Goal: Find specific page/section: Find specific page/section

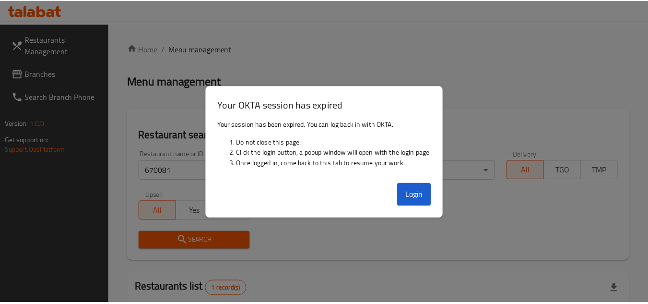
scroll to position [136, 0]
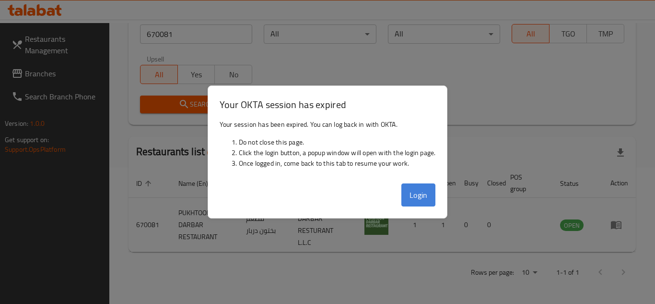
drag, startPoint x: 0, startPoint y: 0, endPoint x: 417, endPoint y: 194, distance: 459.9
click at [417, 194] on button "Login" at bounding box center [418, 194] width 35 height 23
click at [422, 193] on th "Branches" at bounding box center [417, 182] width 34 height 29
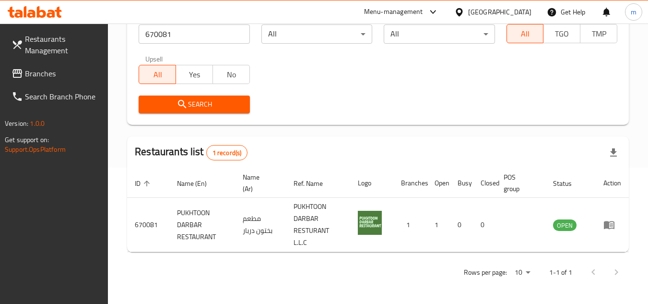
click at [50, 78] on span "Branches" at bounding box center [63, 74] width 76 height 12
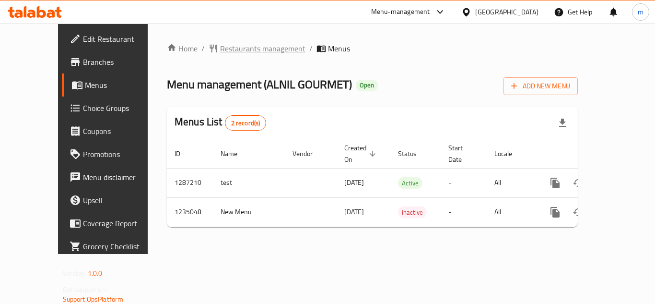
click at [236, 46] on span "Restaurants management" at bounding box center [262, 49] width 85 height 12
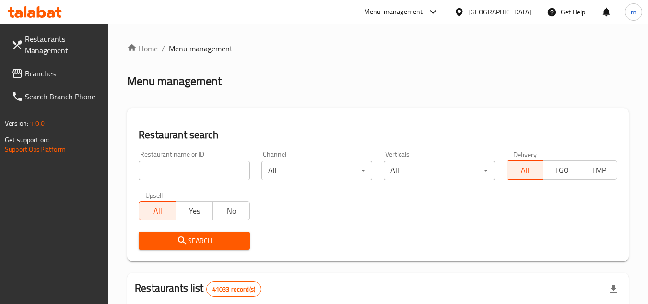
click at [196, 161] on input "search" at bounding box center [194, 170] width 111 height 19
paste input "678556"
type input "678556"
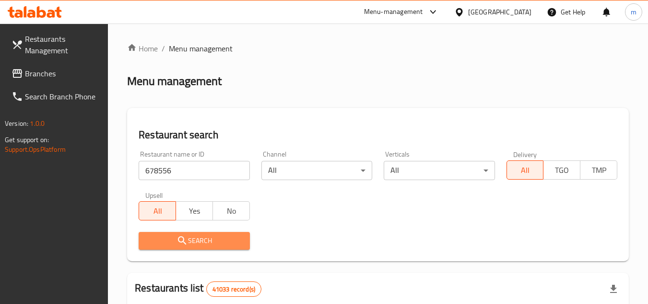
click at [197, 242] on span "Search" at bounding box center [193, 241] width 95 height 12
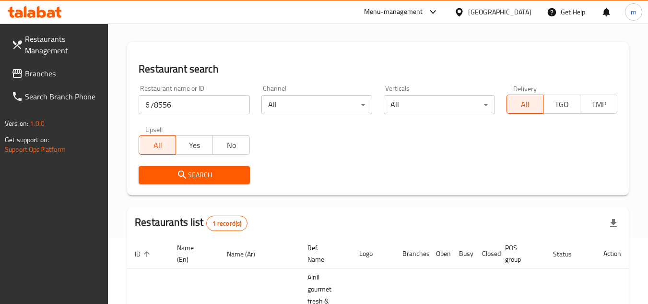
scroll to position [124, 0]
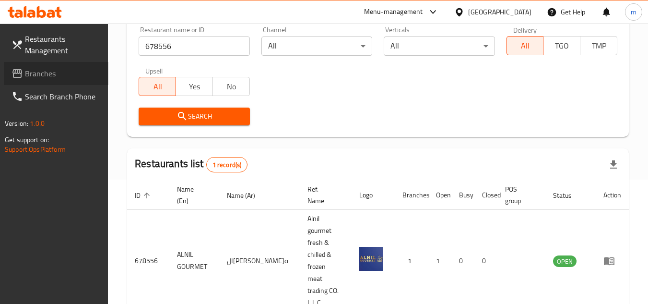
click at [37, 77] on span "Branches" at bounding box center [63, 74] width 76 height 12
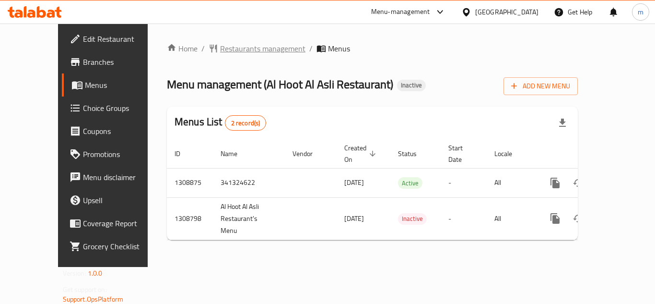
click at [241, 49] on span "Restaurants management" at bounding box center [262, 49] width 85 height 12
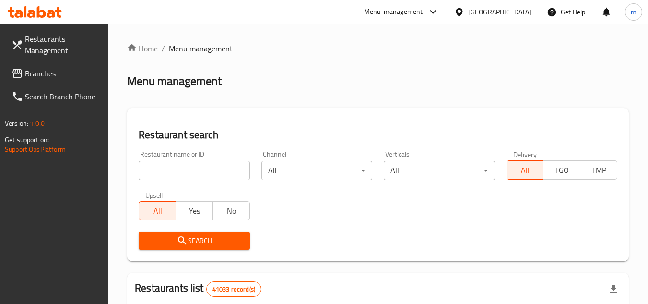
click at [200, 169] on input "search" at bounding box center [194, 170] width 111 height 19
paste input "705041"
type input "705041"
click at [204, 240] on span "Search" at bounding box center [193, 241] width 95 height 12
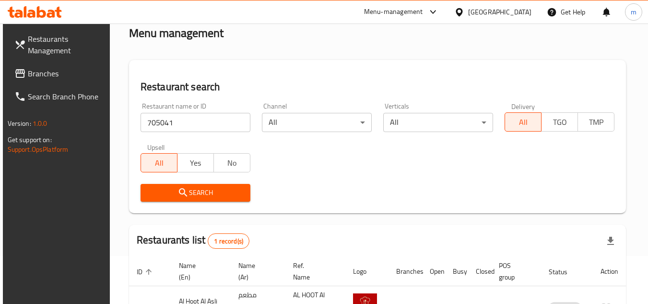
scroll to position [124, 0]
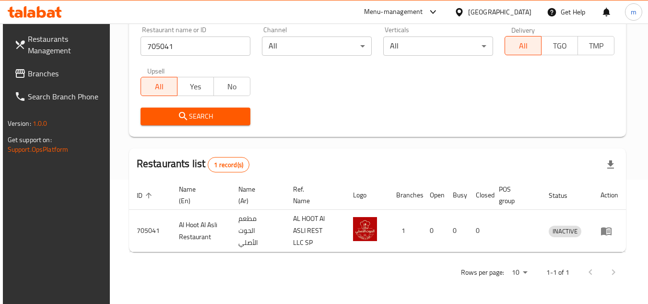
click at [499, 8] on div "[GEOGRAPHIC_DATA]" at bounding box center [499, 12] width 63 height 11
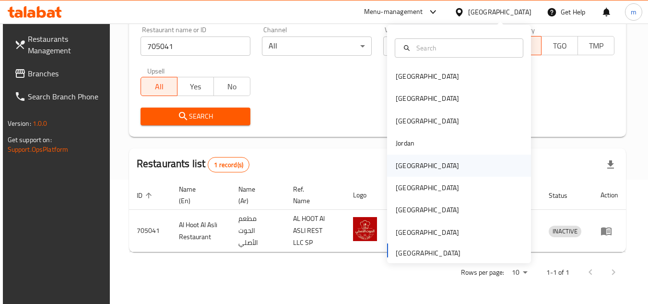
click at [403, 164] on div "[GEOGRAPHIC_DATA]" at bounding box center [427, 165] width 63 height 11
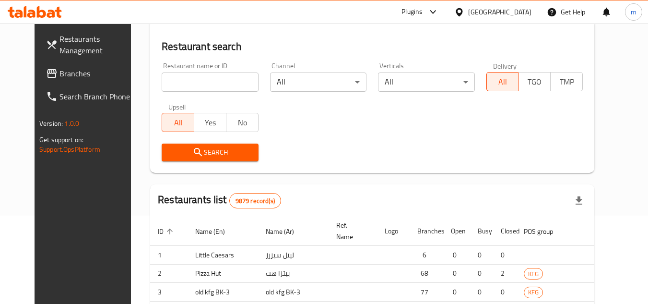
scroll to position [124, 0]
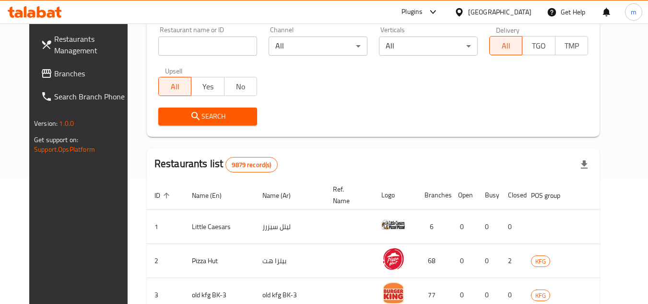
click at [59, 79] on span "Branches" at bounding box center [92, 74] width 76 height 12
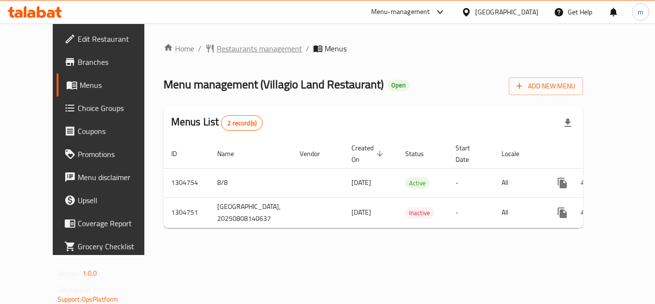
click at [238, 49] on span "Restaurants management" at bounding box center [259, 49] width 85 height 12
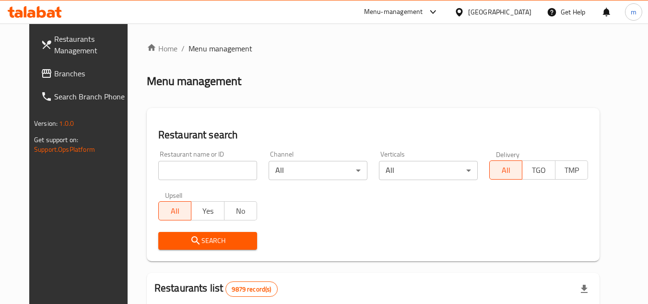
click at [198, 176] on input "search" at bounding box center [207, 170] width 99 height 19
paste input "703403"
type input "703403"
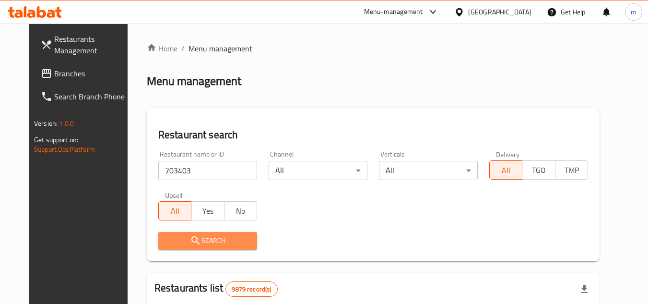
click at [191, 242] on span "Search" at bounding box center [207, 241] width 83 height 12
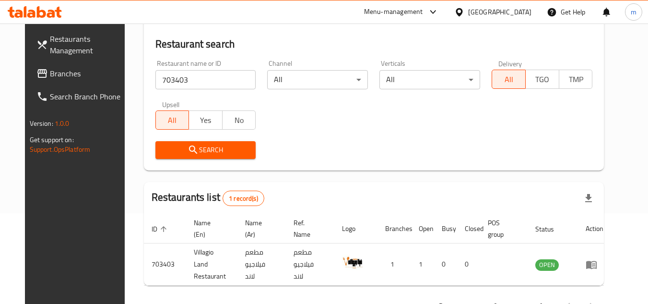
scroll to position [68, 0]
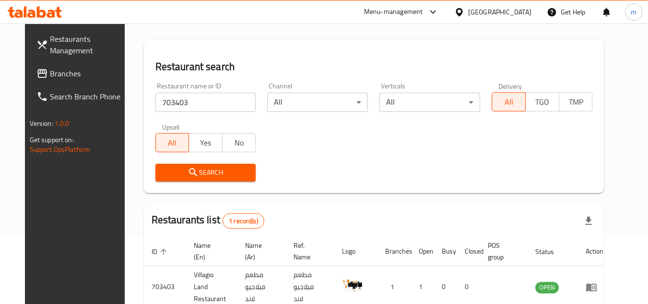
click at [464, 12] on icon at bounding box center [459, 12] width 10 height 10
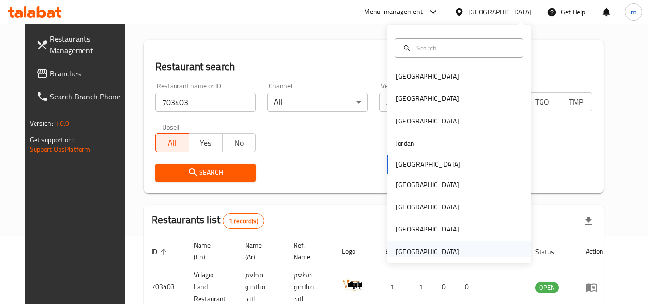
click at [419, 241] on div "[GEOGRAPHIC_DATA]" at bounding box center [427, 251] width 79 height 22
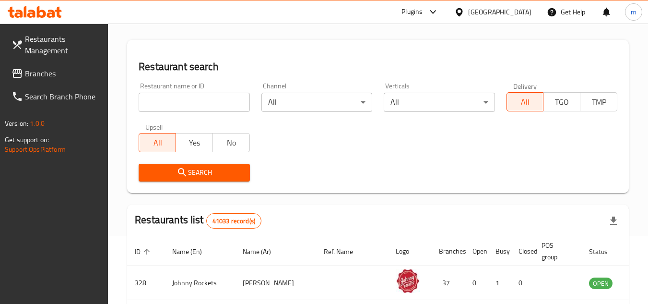
click at [53, 82] on link "Branches" at bounding box center [56, 73] width 105 height 23
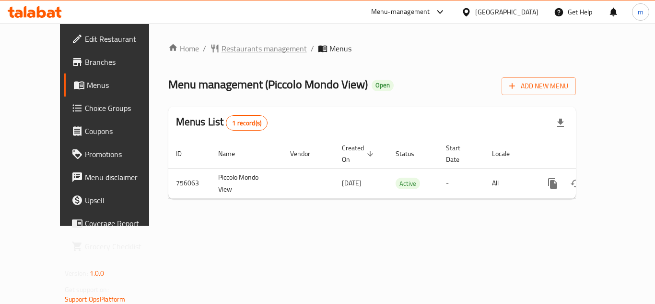
click at [242, 53] on span "Restaurants management" at bounding box center [264, 49] width 85 height 12
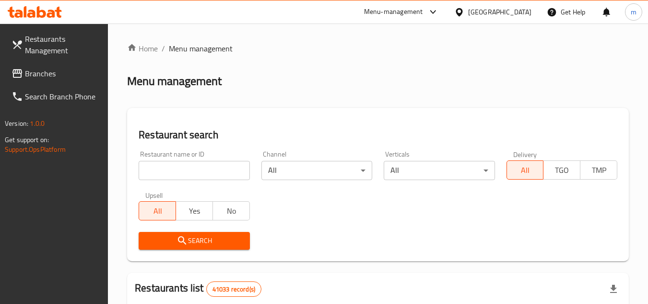
click at [186, 169] on input "search" at bounding box center [194, 170] width 111 height 19
paste input "649646"
type input "649646"
click at [186, 235] on icon "submit" at bounding box center [183, 241] width 12 height 12
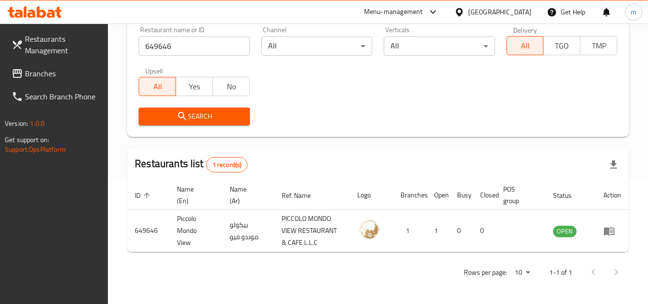
click at [52, 73] on span "Branches" at bounding box center [63, 74] width 76 height 12
click at [519, 11] on div "[GEOGRAPHIC_DATA]" at bounding box center [499, 12] width 63 height 11
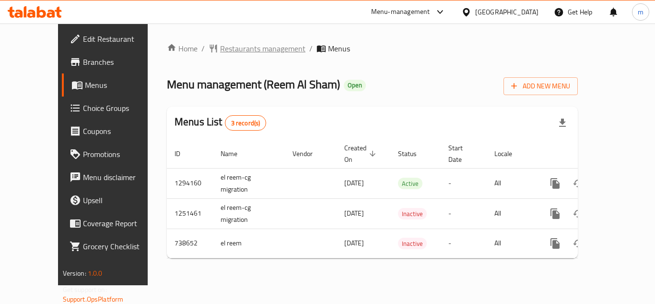
click at [224, 54] on span "Restaurants management" at bounding box center [262, 49] width 85 height 12
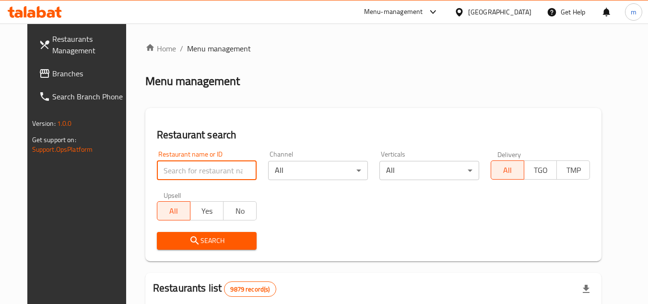
click at [193, 176] on input "search" at bounding box center [207, 170] width 100 height 19
paste input "647644"
type input "647644"
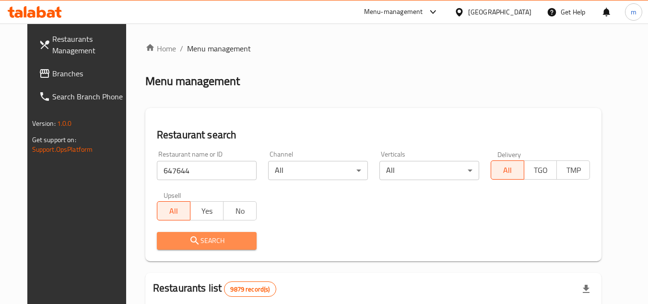
click at [189, 244] on span "Search" at bounding box center [207, 241] width 84 height 12
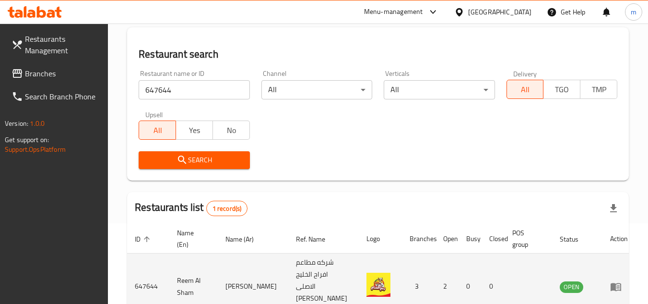
scroll to position [124, 0]
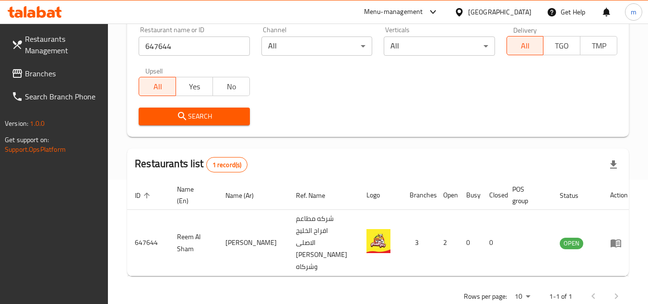
click at [468, 12] on div at bounding box center [461, 12] width 14 height 11
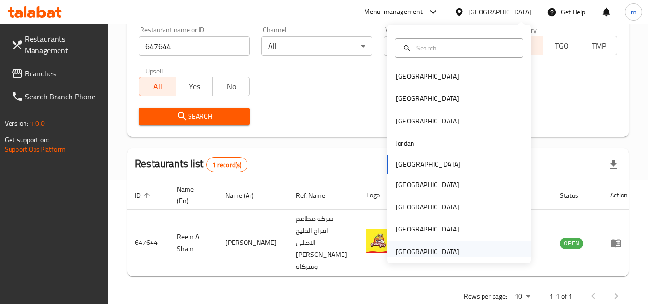
click at [405, 250] on div "[GEOGRAPHIC_DATA]" at bounding box center [427, 251] width 63 height 11
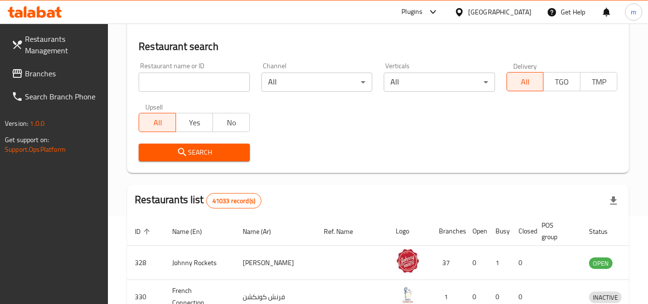
scroll to position [124, 0]
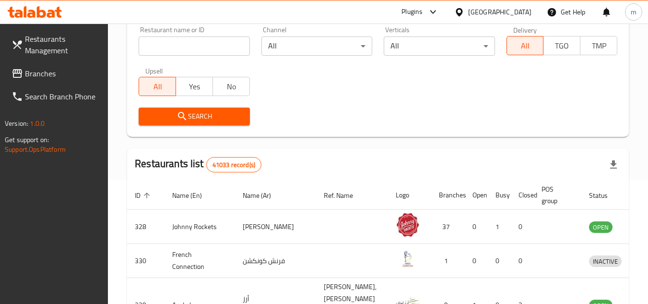
click at [47, 76] on span "Branches" at bounding box center [63, 74] width 76 height 12
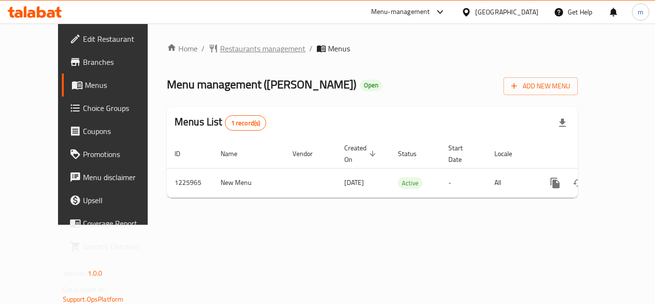
click at [220, 47] on span "Restaurants management" at bounding box center [262, 49] width 85 height 12
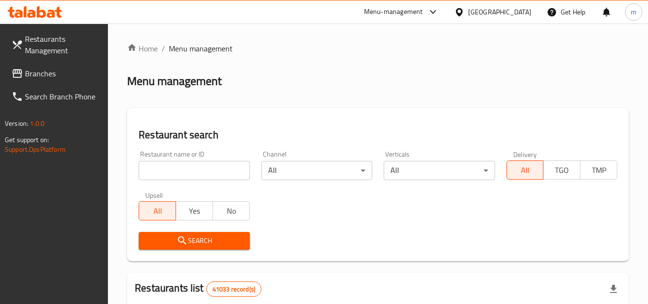
click at [200, 182] on div "Restaurant name or ID Restaurant name or ID" at bounding box center [194, 165] width 122 height 41
click at [201, 175] on input "search" at bounding box center [194, 170] width 111 height 19
paste input "675460"
type input "675460"
click at [188, 241] on span "Search" at bounding box center [193, 241] width 95 height 12
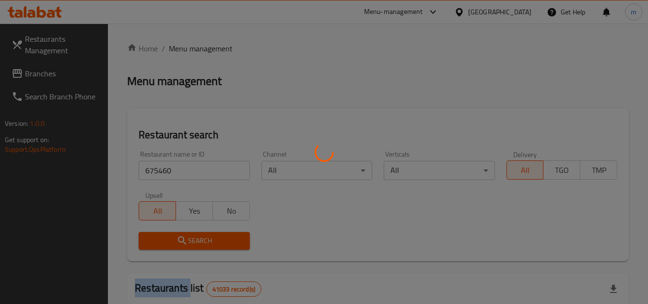
click at [188, 241] on div at bounding box center [324, 152] width 648 height 304
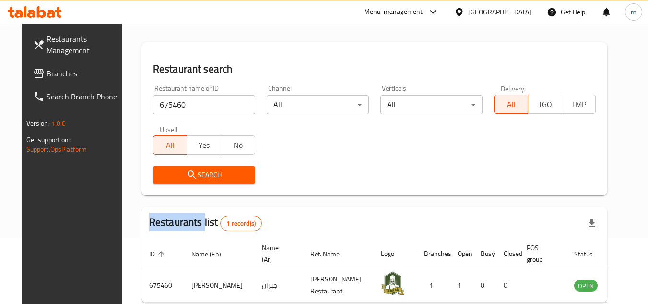
scroll to position [116, 0]
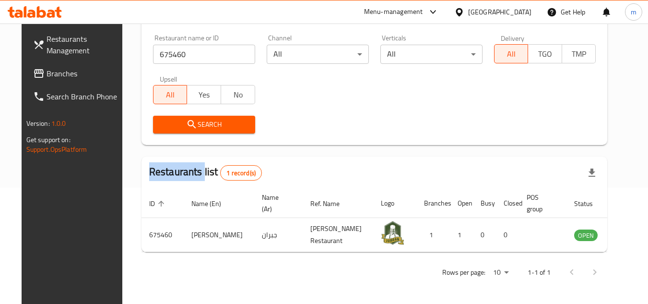
click at [68, 74] on span "Branches" at bounding box center [85, 74] width 76 height 12
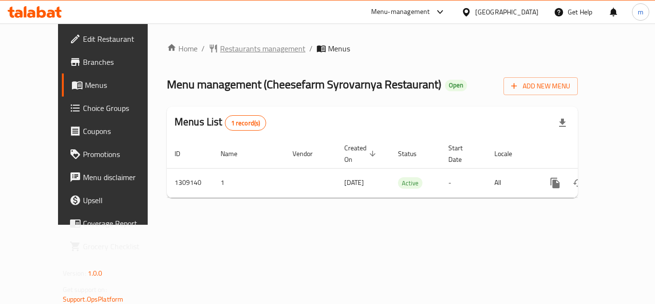
click at [226, 49] on span "Restaurants management" at bounding box center [262, 49] width 85 height 12
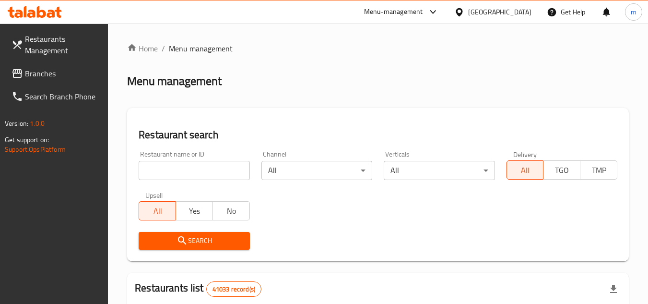
click at [178, 174] on input "search" at bounding box center [194, 170] width 111 height 19
paste input "704630"
type input "704630"
click at [190, 236] on span "Search" at bounding box center [193, 241] width 95 height 12
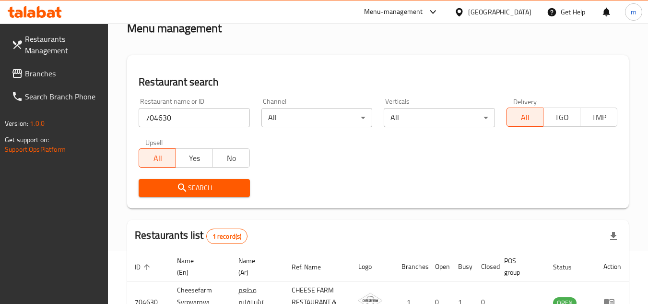
scroll to position [124, 0]
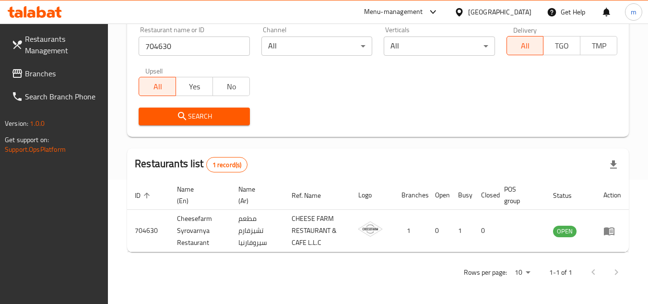
click at [49, 75] on span "Branches" at bounding box center [63, 74] width 76 height 12
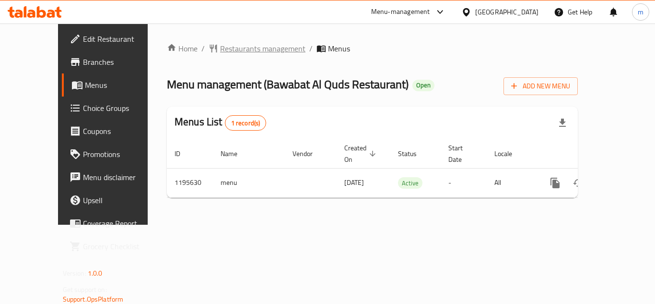
click at [243, 43] on span "Restaurants management" at bounding box center [262, 49] width 85 height 12
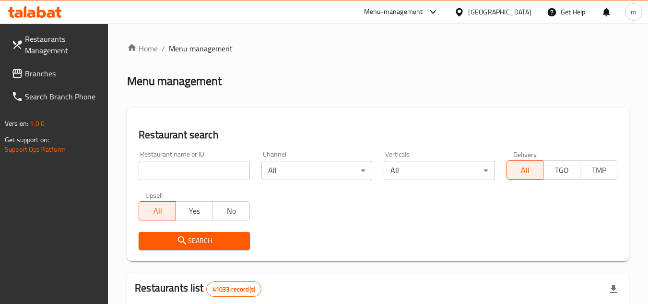
click at [216, 171] on input "search" at bounding box center [194, 170] width 111 height 19
click at [217, 171] on input "search" at bounding box center [194, 170] width 111 height 19
paste input "667828"
type input "667828"
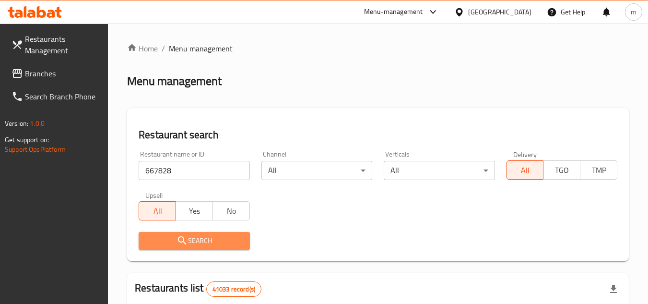
click at [192, 243] on span "Search" at bounding box center [193, 241] width 95 height 12
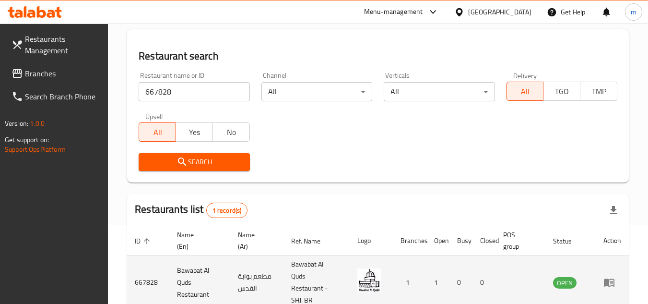
scroll to position [136, 0]
